Goal: Information Seeking & Learning: Learn about a topic

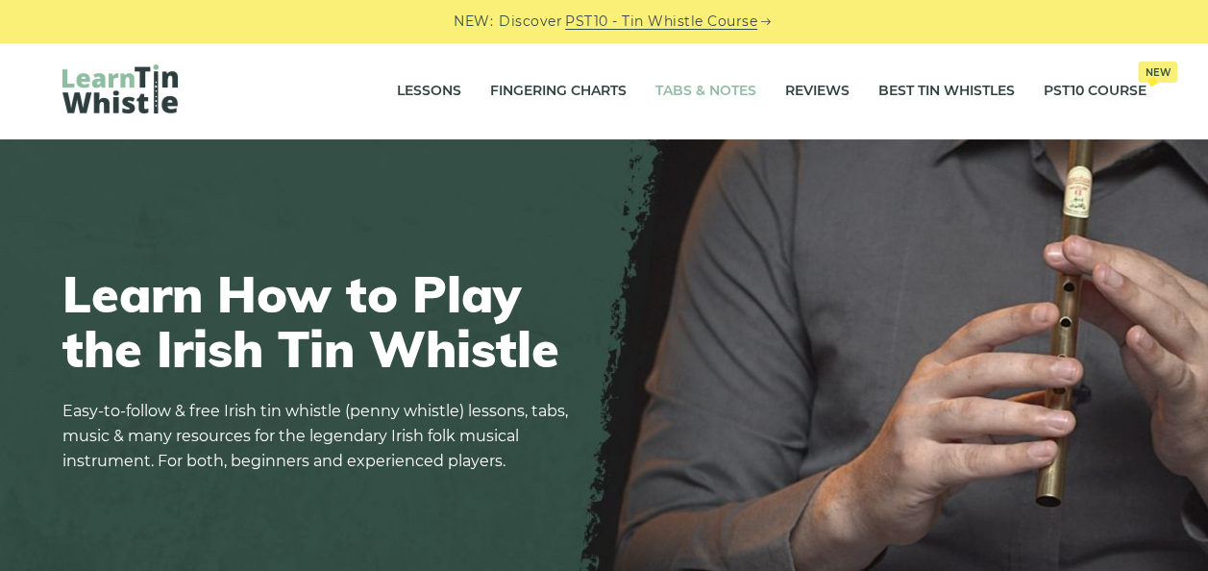
click at [721, 87] on link "Tabs & Notes" at bounding box center [706, 91] width 101 height 48
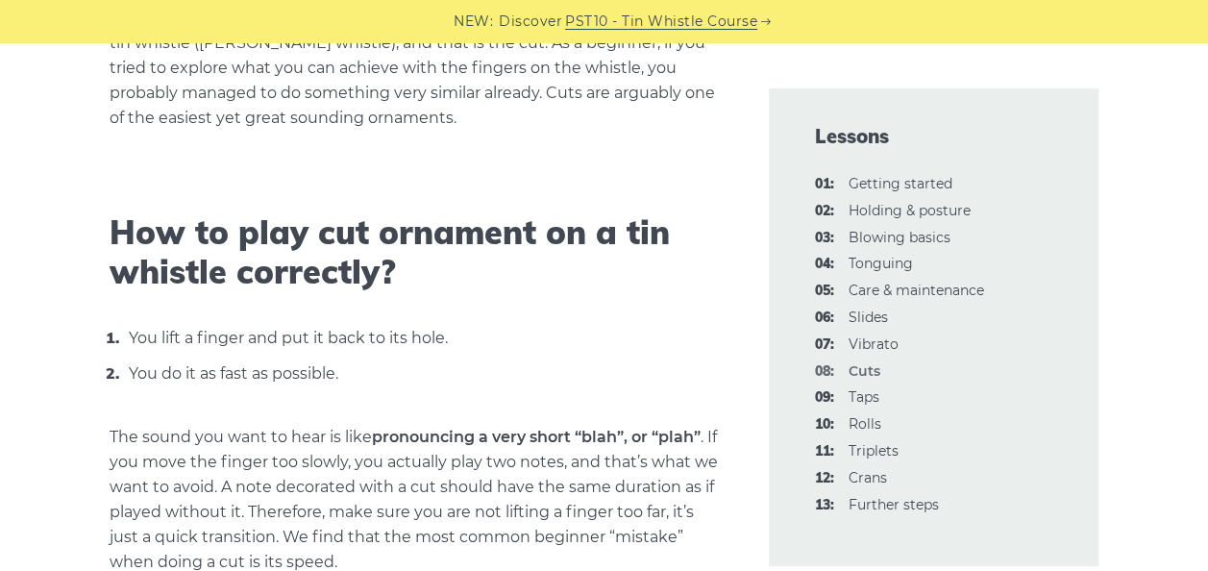
scroll to position [552, 0]
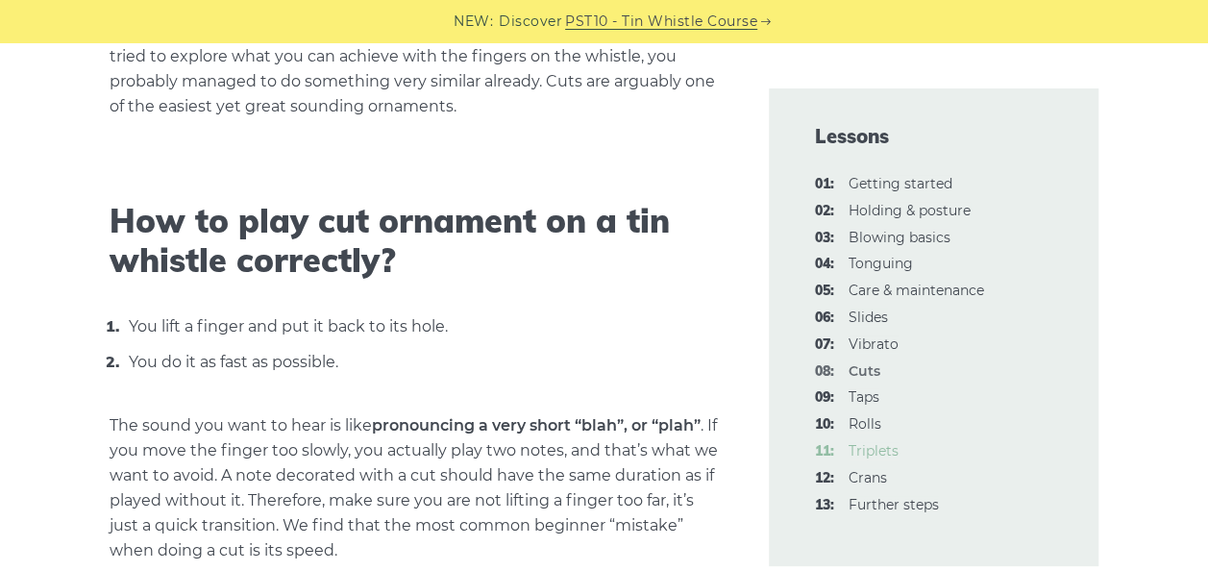
click at [879, 447] on link "11: Triplets" at bounding box center [874, 450] width 50 height 17
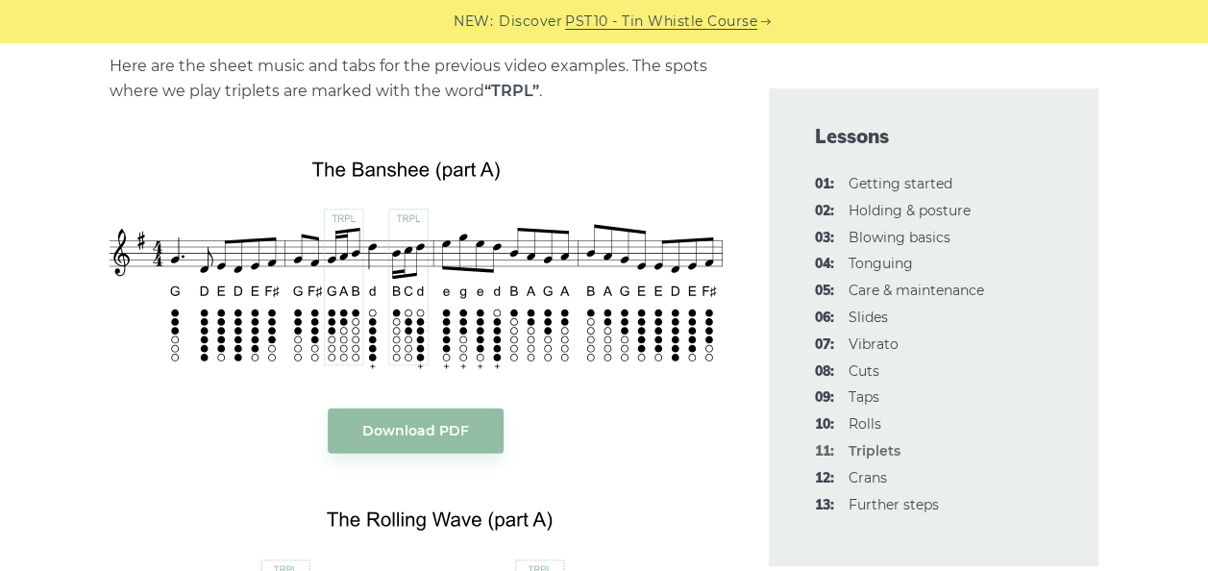
scroll to position [2493, 0]
